Goal: Task Accomplishment & Management: Use online tool/utility

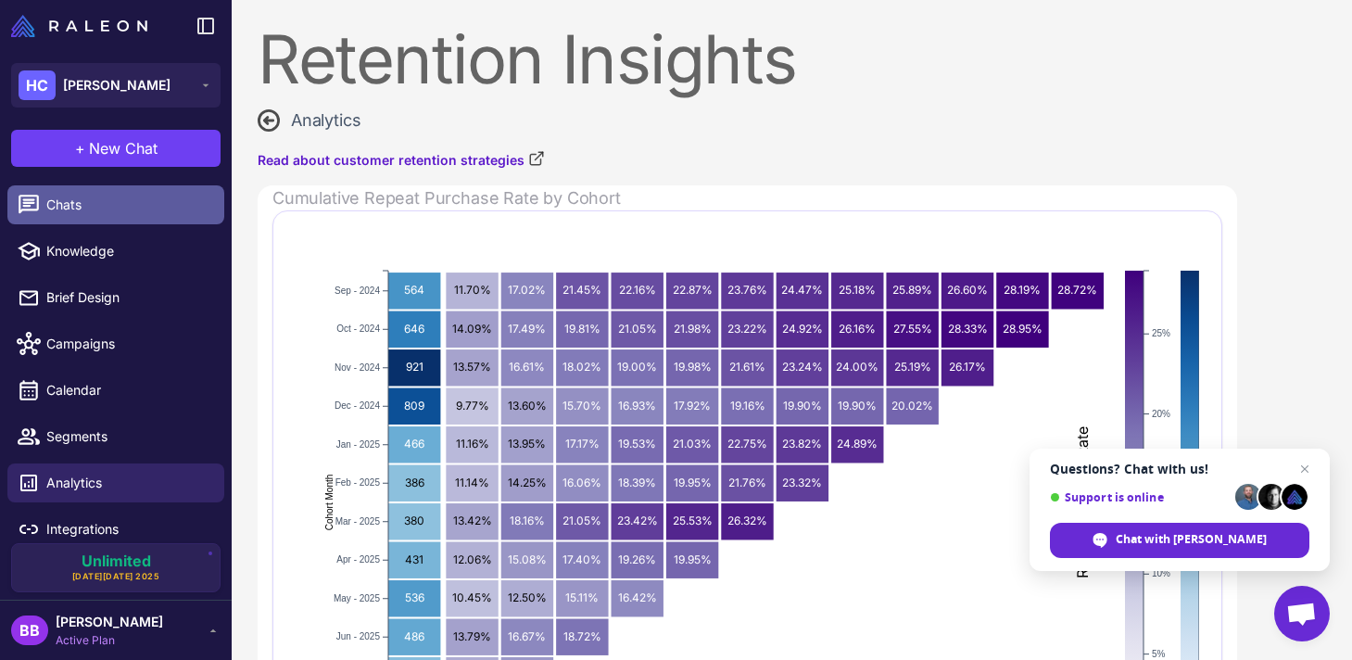
click at [84, 217] on link "Chats" at bounding box center [115, 204] width 217 height 39
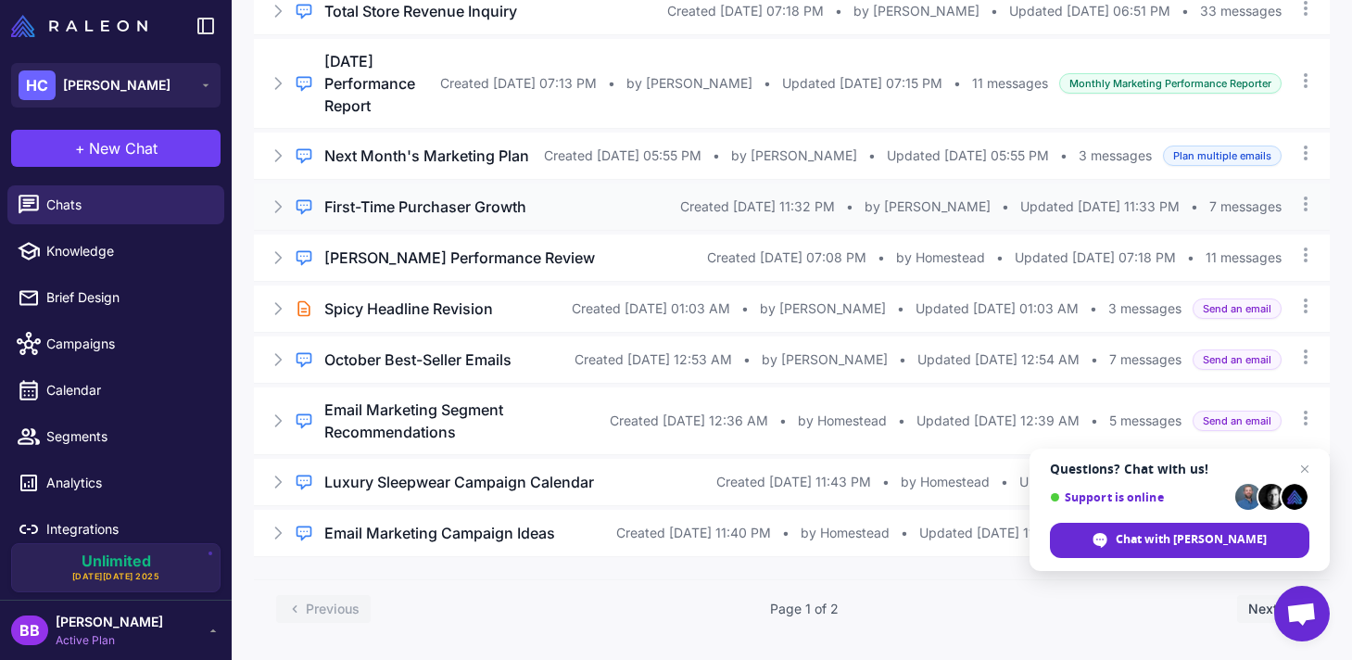
scroll to position [222, 0]
click at [920, 472] on span "by Homestead" at bounding box center [945, 482] width 89 height 20
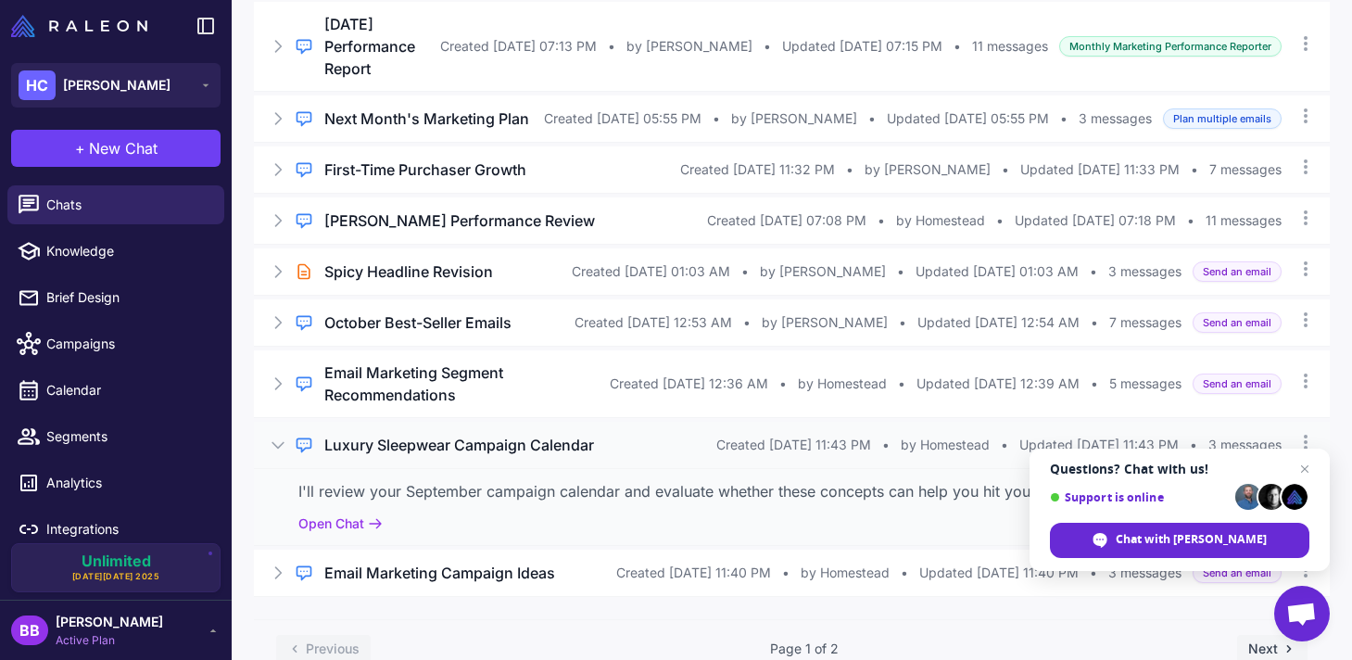
scroll to position [306, 0]
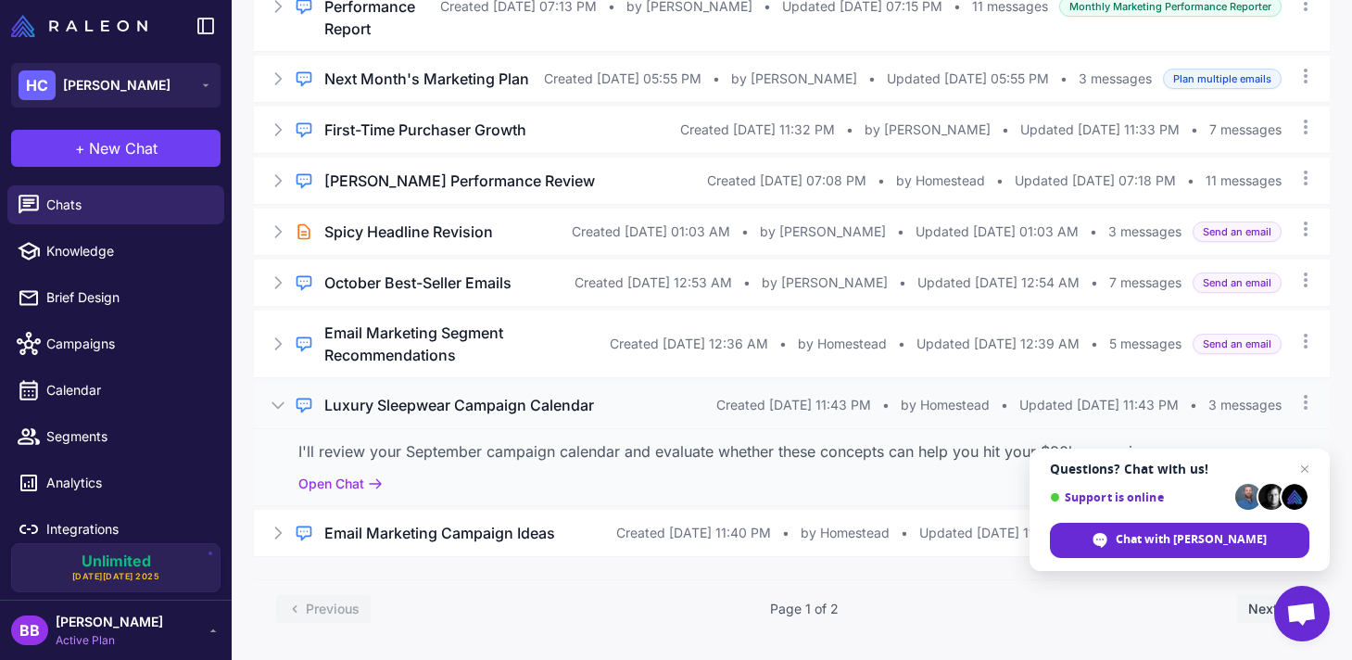
click at [354, 449] on div "I'll review your September campaign calendar and evaluate whether these concept…" at bounding box center [792, 466] width 1076 height 77
click at [352, 474] on button "Open Chat" at bounding box center [340, 484] width 84 height 20
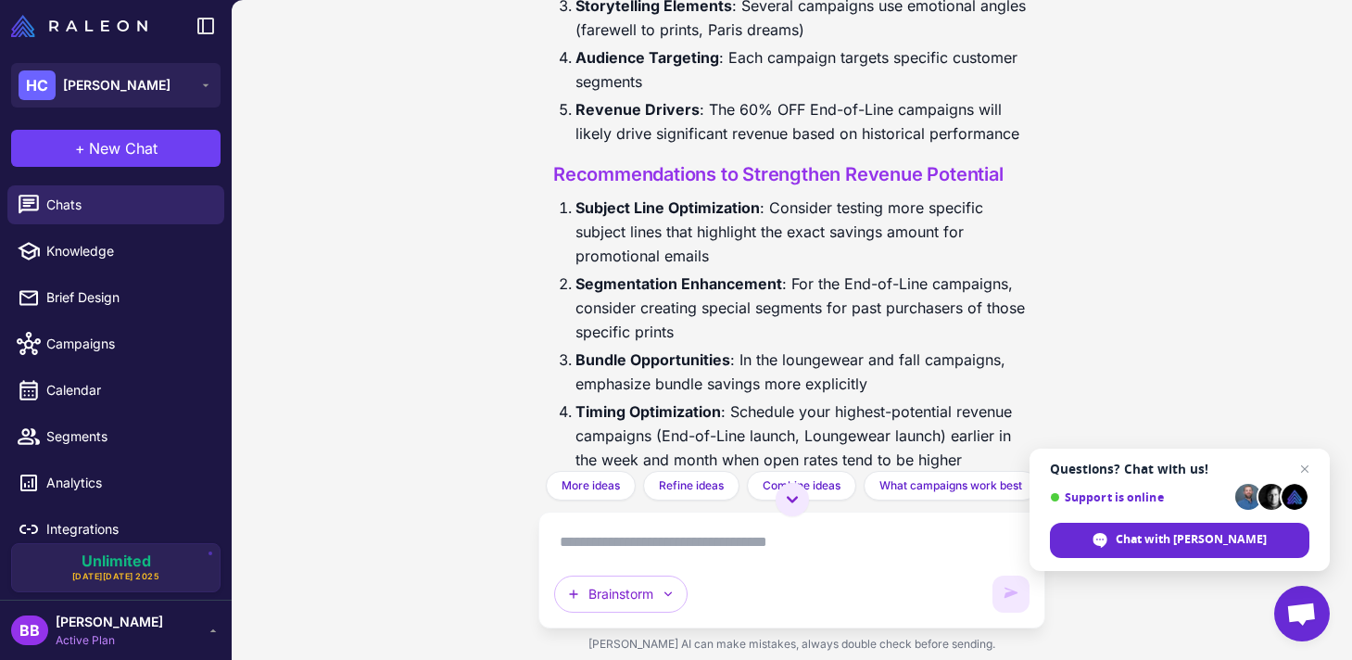
scroll to position [2608, 0]
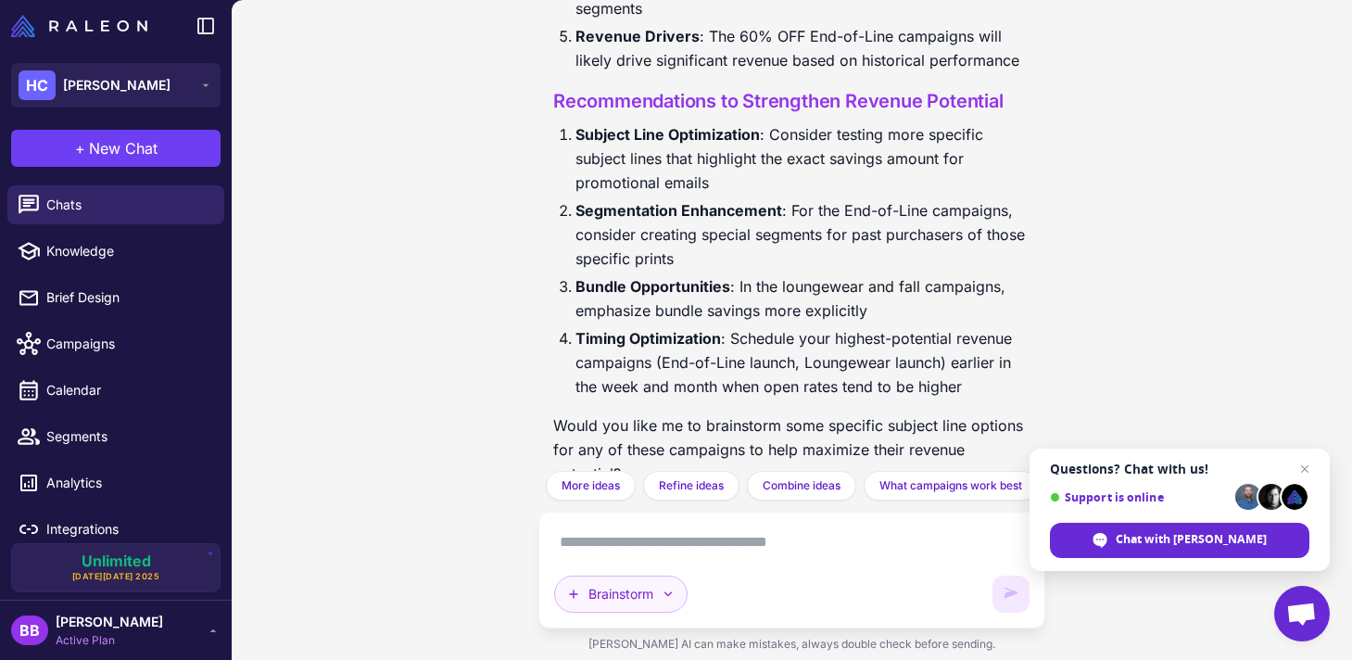
click at [650, 601] on button "Brainstorm" at bounding box center [620, 594] width 133 height 37
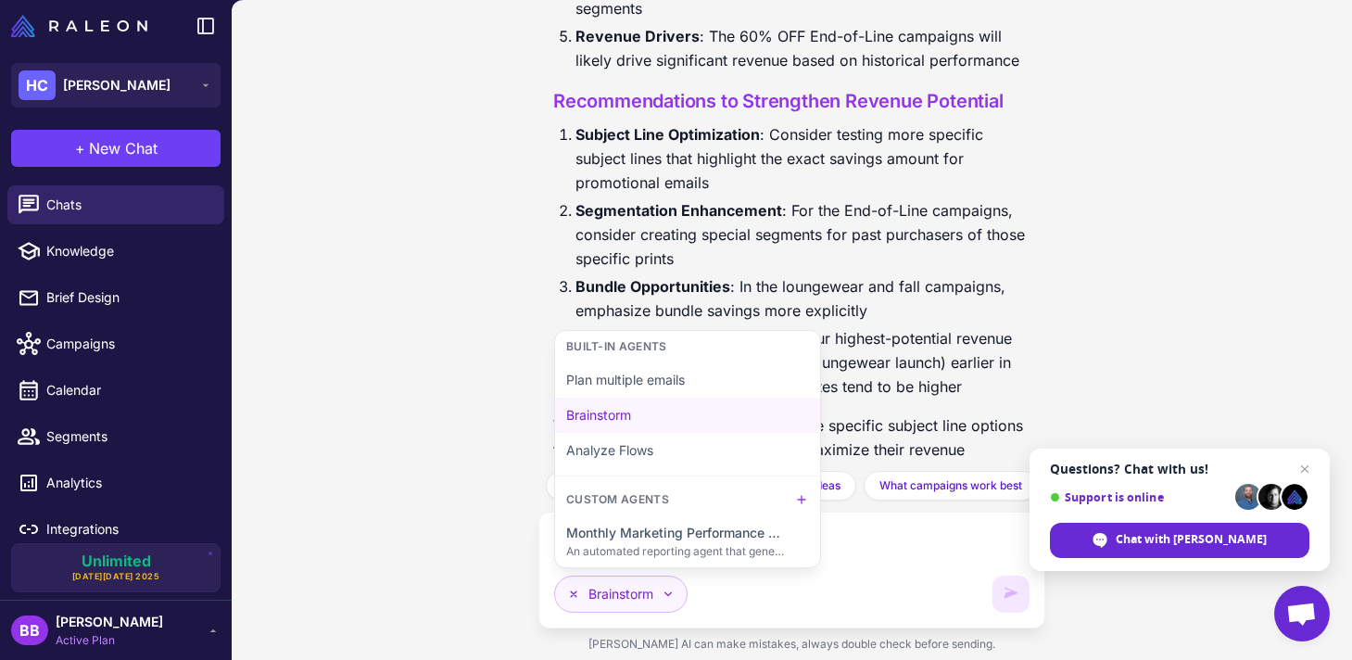
click at [650, 601] on button "Brainstorm" at bounding box center [620, 594] width 133 height 37
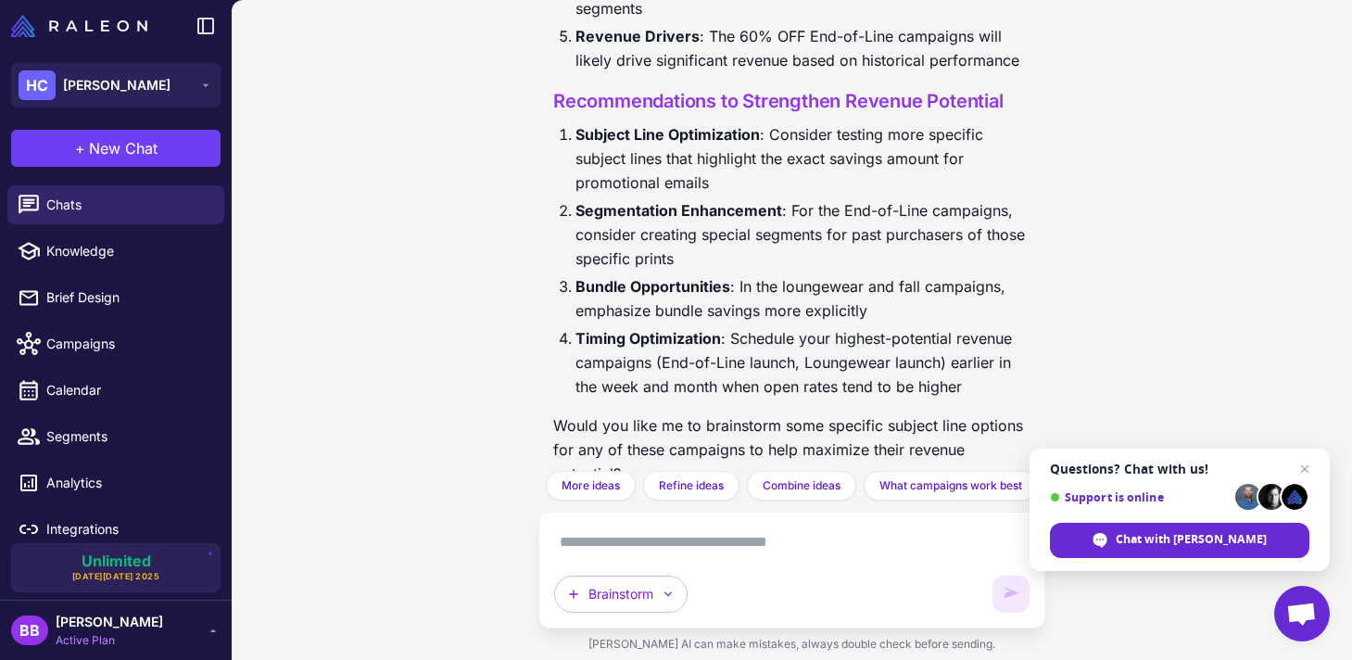
scroll to position [13, 0]
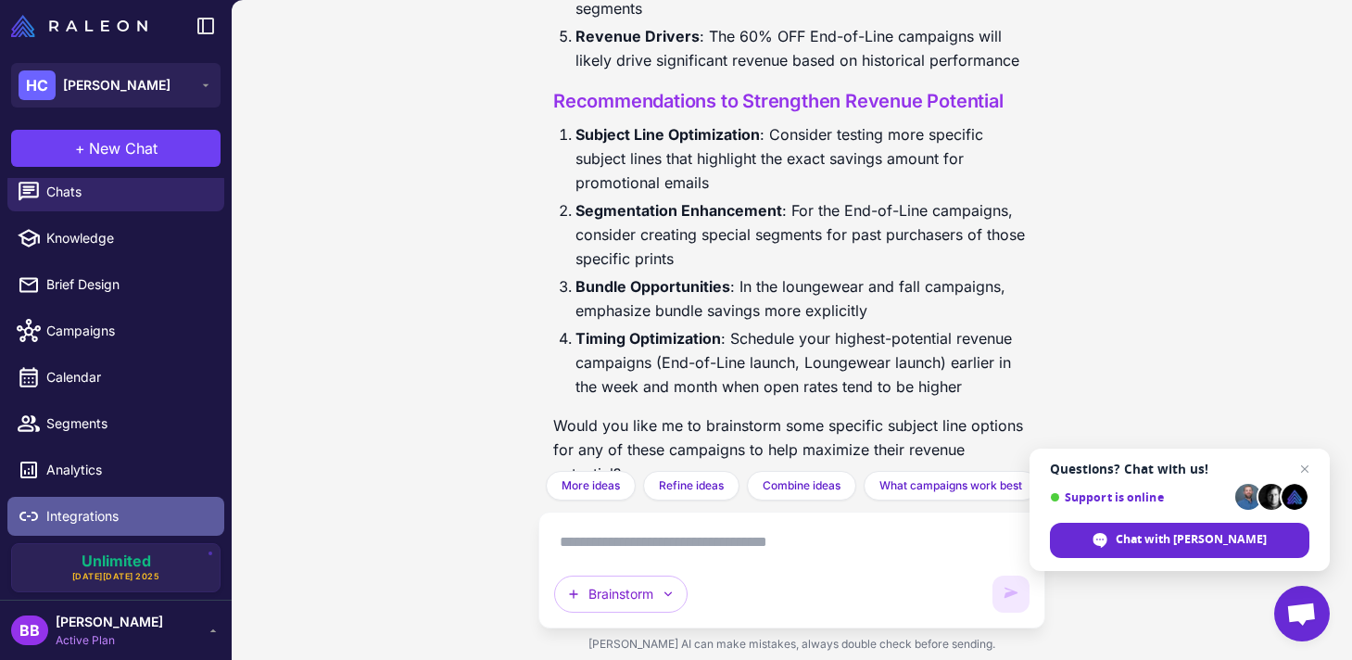
click at [115, 513] on span "Integrations" at bounding box center [127, 516] width 163 height 20
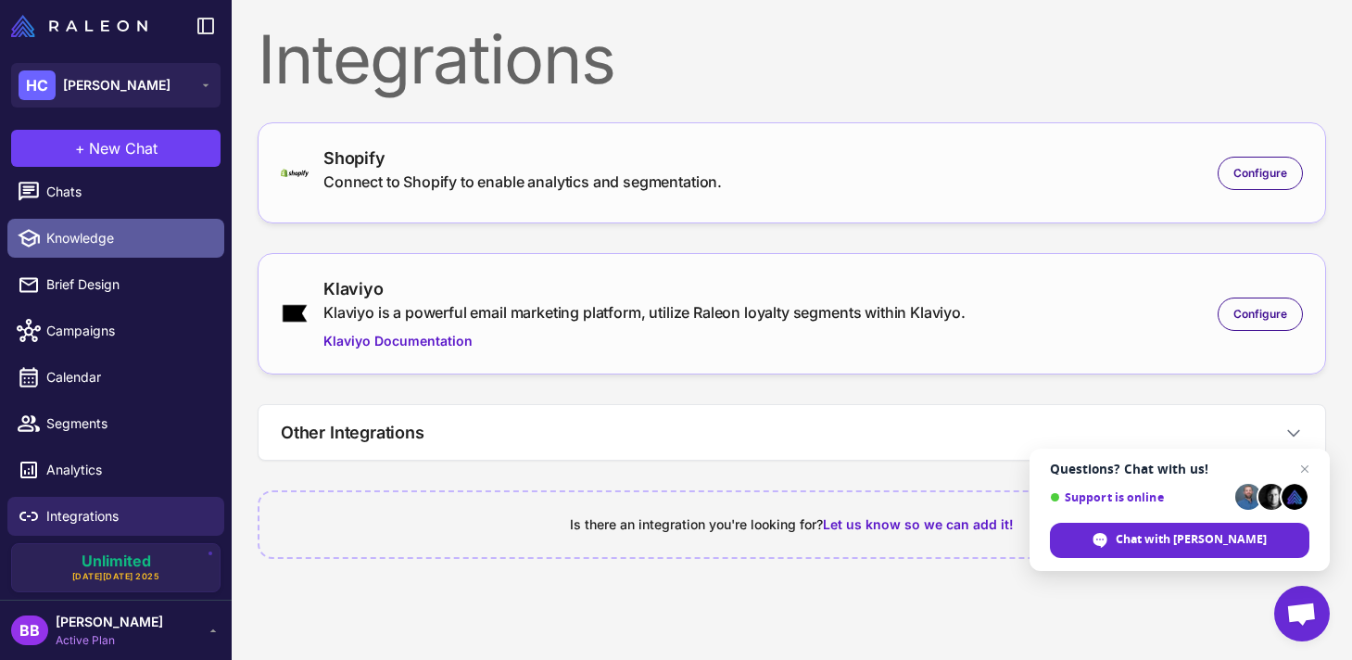
click at [116, 230] on span "Knowledge" at bounding box center [127, 238] width 163 height 20
select select
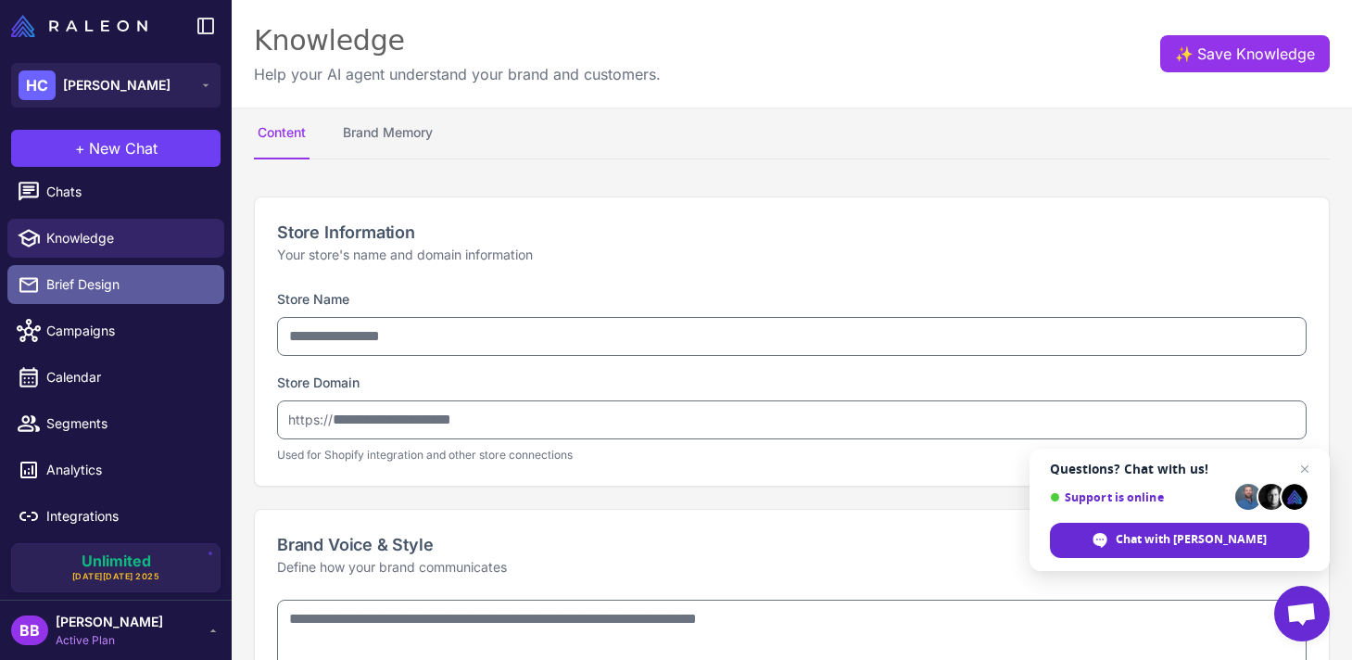
type input "**********"
type textarea "**********"
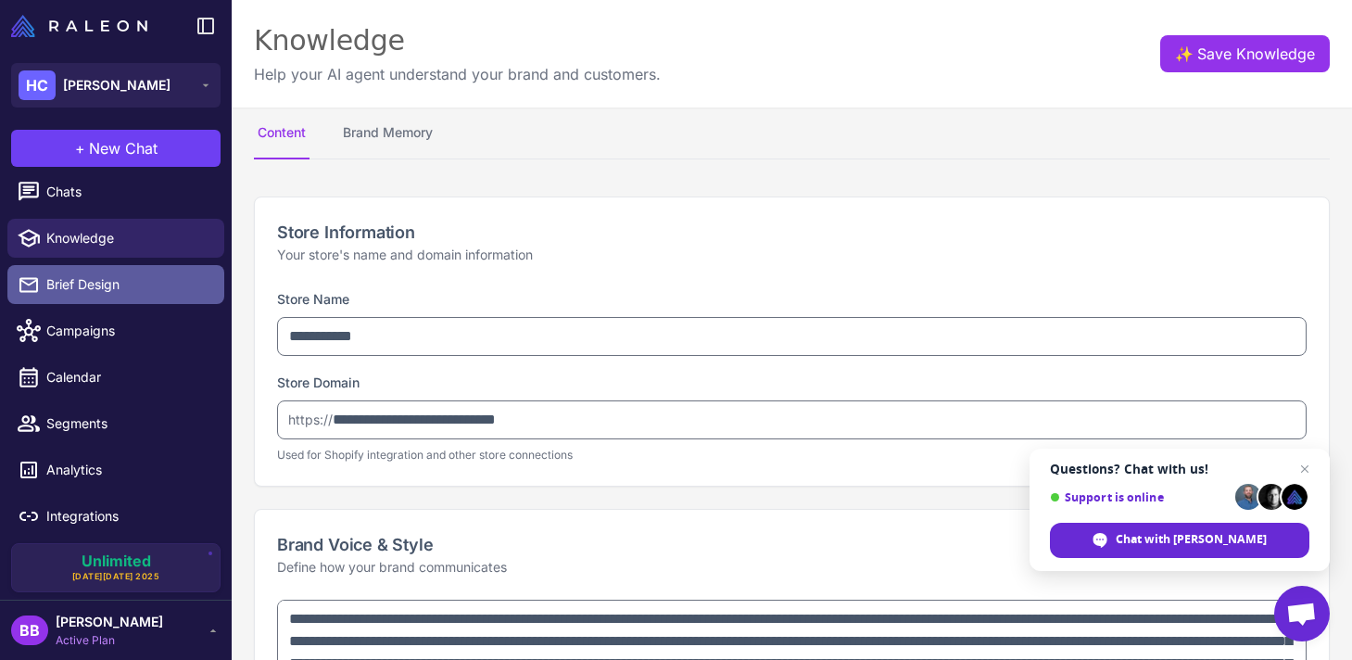
type textarea "**********"
click at [89, 282] on span "Brief Design" at bounding box center [127, 284] width 163 height 20
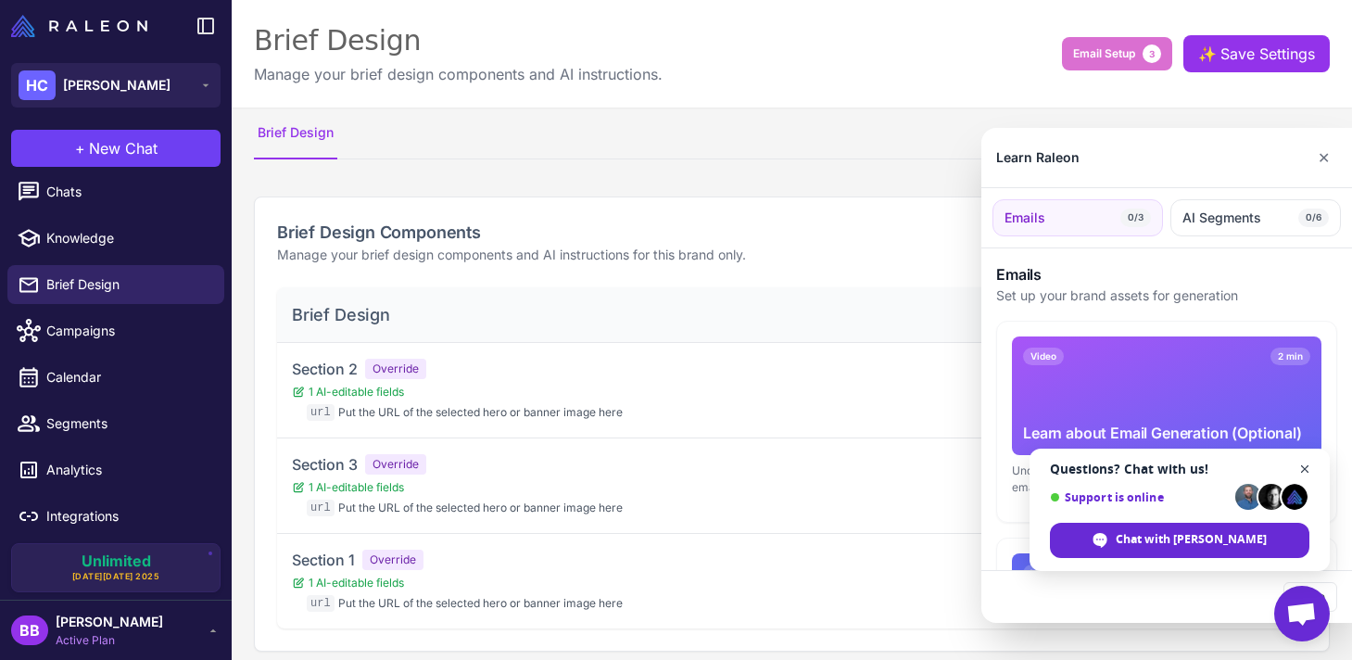
click at [1303, 468] on span "Close chat" at bounding box center [1305, 469] width 23 height 23
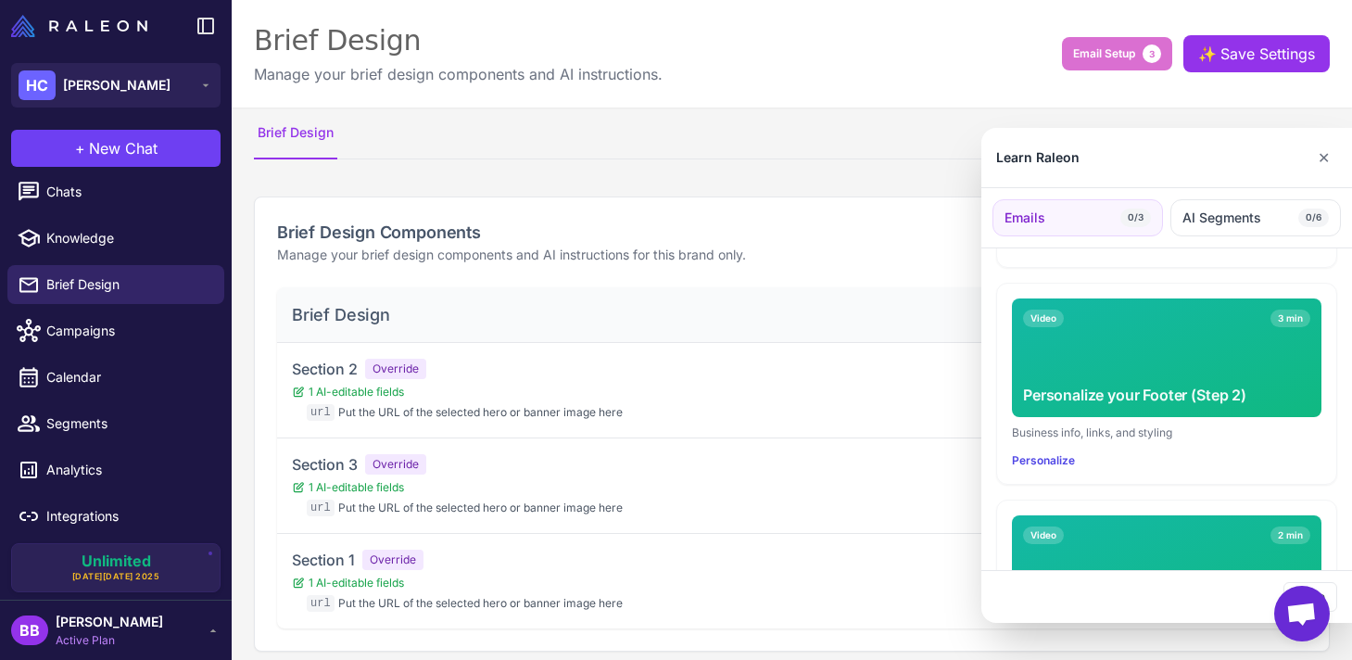
scroll to position [601, 0]
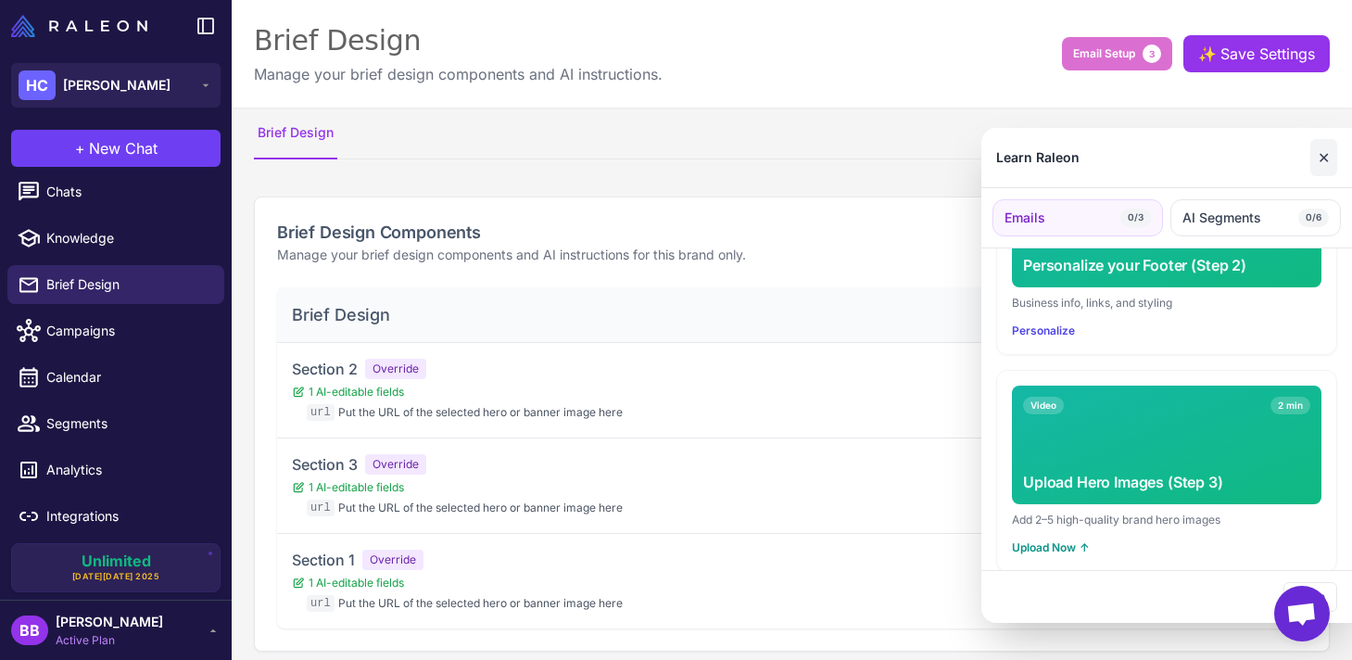
click at [1323, 155] on button "✕" at bounding box center [1323, 157] width 27 height 37
